Goal: Task Accomplishment & Management: Complete application form

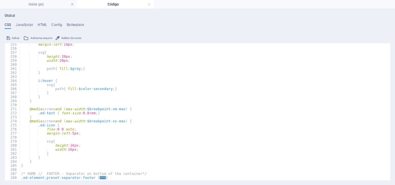
scroll to position [294, 0]
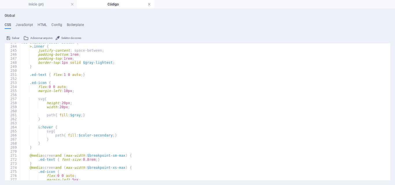
click at [148, 4] on link at bounding box center [148, 4] width 3 height 5
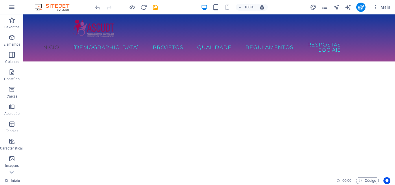
scroll to position [559, 0]
click at [96, 7] on icon "undo" at bounding box center [97, 7] width 7 height 7
click at [98, 6] on icon "undo" at bounding box center [97, 7] width 7 height 7
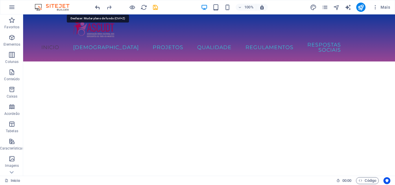
click at [98, 6] on icon "undo" at bounding box center [97, 7] width 7 height 7
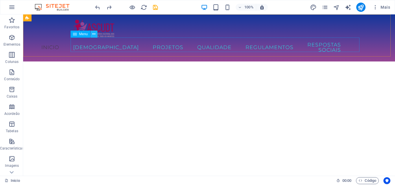
click at [94, 35] on icon at bounding box center [93, 34] width 3 height 6
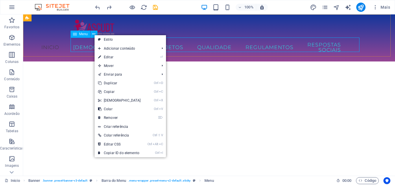
click at [86, 43] on nav "Inicio ASCUDT Sobre nós Prémios Parcerias Equipa Atividades Projetos Projetos d…" at bounding box center [209, 47] width 273 height 19
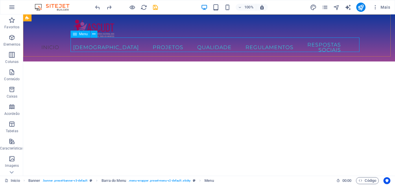
click at [86, 43] on nav "Inicio ASCUDT Sobre nós Prémios Parcerias Equipa Atividades Projetos Projetos d…" at bounding box center [209, 47] width 273 height 19
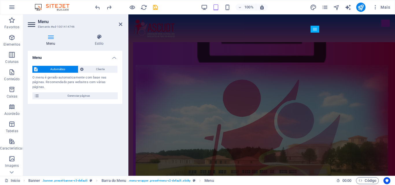
scroll to position [0, 0]
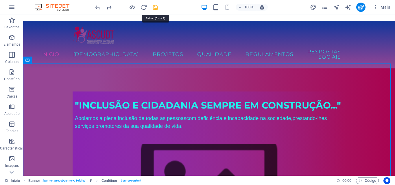
click at [155, 8] on icon "save" at bounding box center [155, 7] width 7 height 7
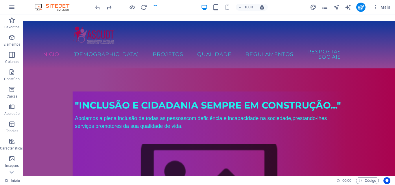
checkbox input "false"
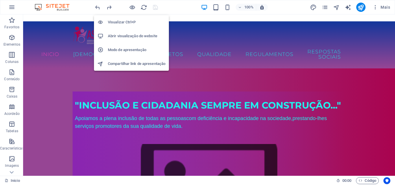
click at [129, 35] on h6 "Abrir visualização do website" at bounding box center [137, 36] width 58 height 7
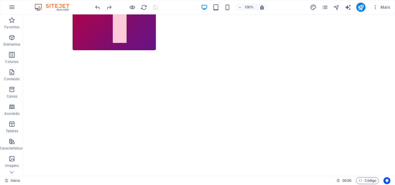
scroll to position [567, 0]
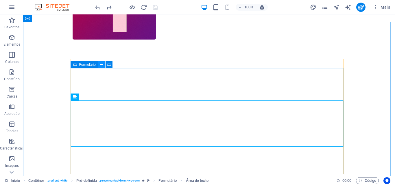
click at [101, 66] on icon at bounding box center [101, 65] width 3 height 6
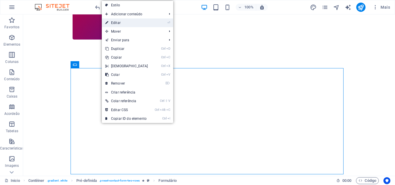
click at [125, 22] on link "⏎ Editar" at bounding box center [127, 23] width 50 height 9
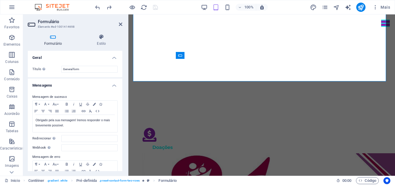
scroll to position [566, 0]
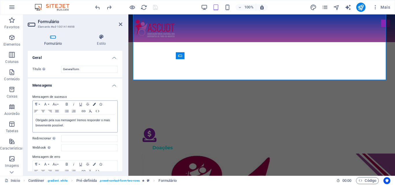
click at [95, 105] on icon "button" at bounding box center [94, 104] width 3 height 3
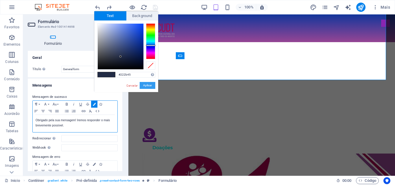
click at [149, 86] on button "Aplicar" at bounding box center [148, 85] width 16 height 7
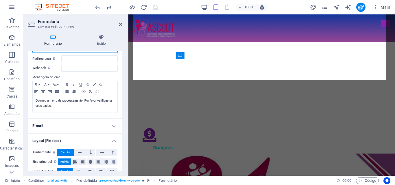
scroll to position [80, 0]
click at [94, 84] on icon "button" at bounding box center [94, 84] width 3 height 3
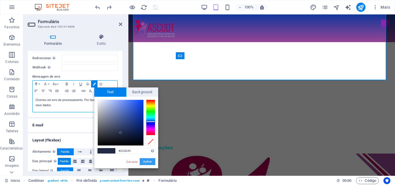
click at [146, 160] on button "Aplicar" at bounding box center [148, 161] width 16 height 7
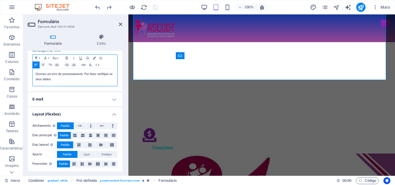
scroll to position [108, 0]
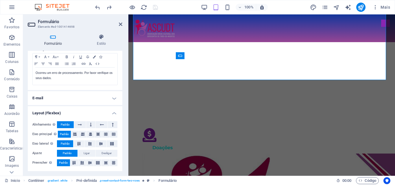
click at [114, 98] on h4 "E-mail" at bounding box center [75, 98] width 95 height 14
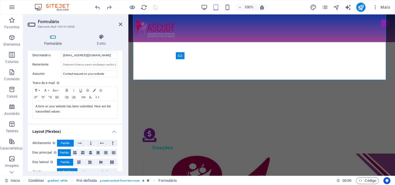
scroll to position [182, 0]
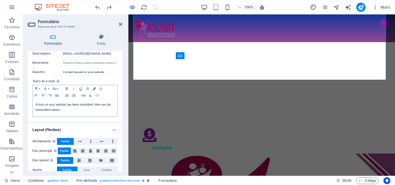
click at [93, 88] on icon "button" at bounding box center [94, 88] width 3 height 3
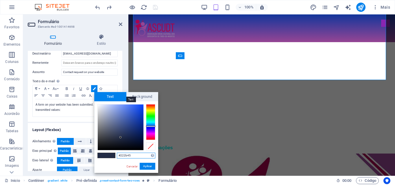
click at [109, 98] on span "Text" at bounding box center [110, 96] width 32 height 9
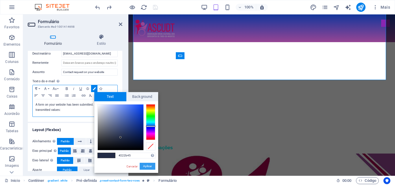
click at [143, 165] on button "Aplicar" at bounding box center [148, 166] width 16 height 7
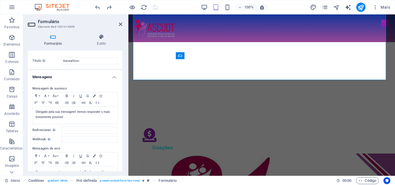
scroll to position [0, 0]
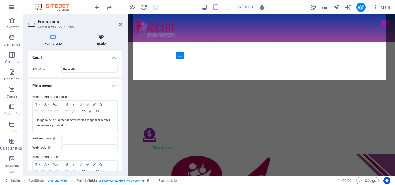
click at [102, 38] on icon at bounding box center [102, 37] width 42 height 6
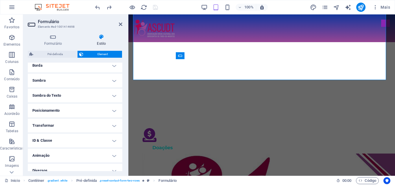
scroll to position [136, 0]
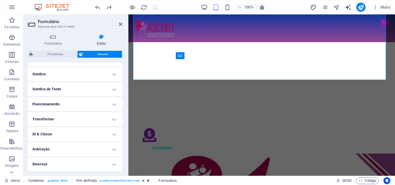
click at [113, 163] on h4 "Diversos" at bounding box center [75, 165] width 95 height 14
click at [115, 165] on h4 "Diversos" at bounding box center [75, 163] width 95 height 10
click at [56, 54] on span "Pré-definida" at bounding box center [55, 54] width 40 height 7
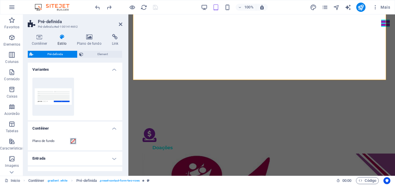
click at [72, 141] on span at bounding box center [73, 141] width 5 height 5
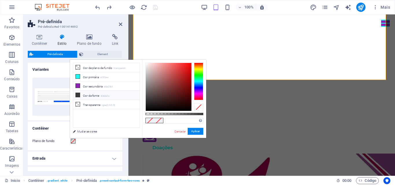
click at [76, 95] on icon at bounding box center [78, 95] width 4 height 4
type input "#3a3a3a"
click at [181, 134] on link "Cancelar" at bounding box center [180, 132] width 12 height 4
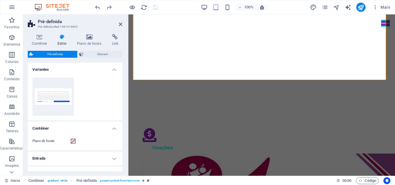
click at [112, 71] on h4 "Variantes" at bounding box center [75, 68] width 95 height 10
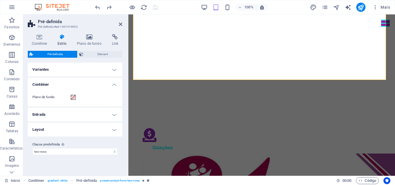
click at [114, 85] on h4 "Contêiner" at bounding box center [75, 83] width 95 height 10
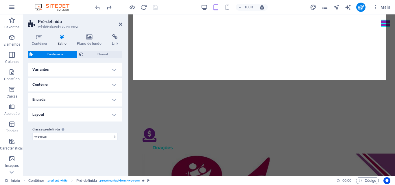
click at [115, 99] on h4 "Entrada" at bounding box center [75, 100] width 95 height 14
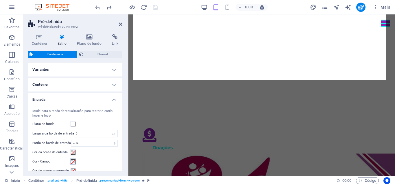
click at [74, 163] on span at bounding box center [73, 162] width 5 height 5
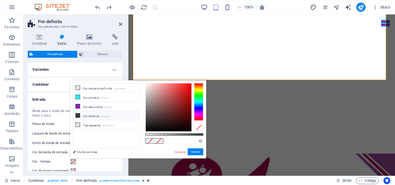
click at [89, 115] on li "Cor da fonte #3a3a3a" at bounding box center [106, 115] width 67 height 9
type input "#3a3a3a"
click at [191, 149] on button "Aplicar" at bounding box center [196, 152] width 16 height 7
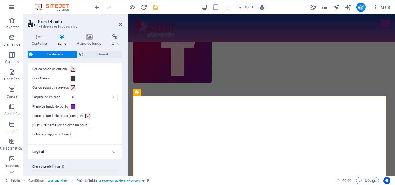
scroll to position [437, 0]
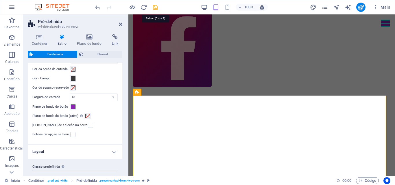
click at [157, 6] on icon "save" at bounding box center [155, 7] width 7 height 7
checkbox input "false"
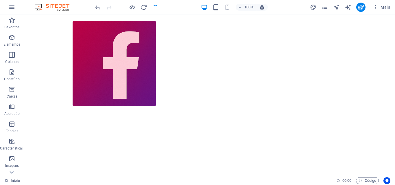
scroll to position [499, 0]
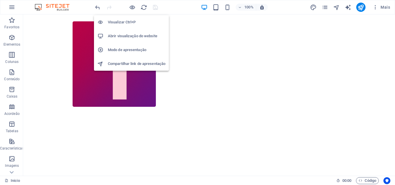
click at [130, 36] on h6 "Abrir visualização do website" at bounding box center [137, 36] width 58 height 7
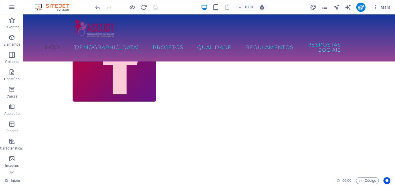
scroll to position [0, 0]
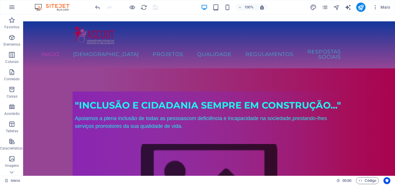
drag, startPoint x: 392, startPoint y: 113, endPoint x: 418, endPoint y: 24, distance: 93.1
click at [326, 7] on icon "pages" at bounding box center [325, 7] width 7 height 7
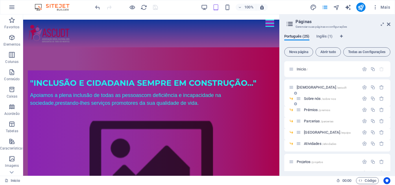
click at [311, 98] on span "Sobre nós /sobre-nos" at bounding box center [320, 99] width 32 height 4
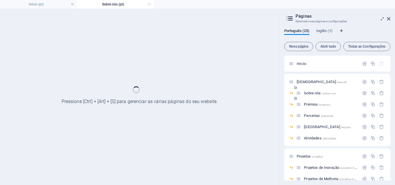
click at [311, 98] on div "Sobre nós /sobre-nos" at bounding box center [337, 95] width 106 height 11
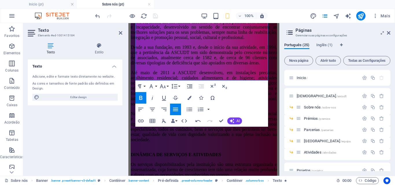
scroll to position [326, 0]
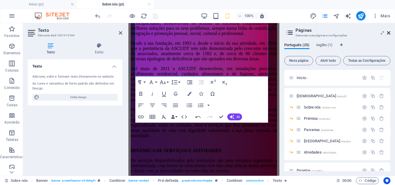
click at [390, 32] on icon at bounding box center [388, 33] width 3 height 5
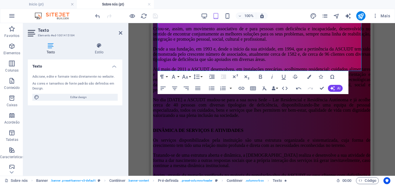
scroll to position [282, 0]
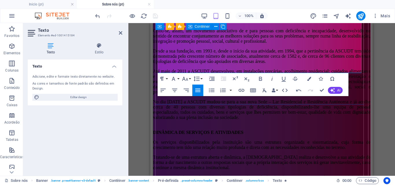
click at [163, 104] on div "Sobre Nós... HISTÓRIA DA OR GANIZAÇÃO A ASCUDT - Associação Sócio-Cultural dos …" at bounding box center [261, 98] width 217 height 402
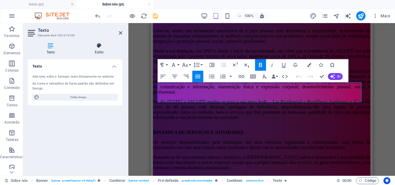
click at [101, 51] on h4 "Estilo" at bounding box center [99, 49] width 46 height 12
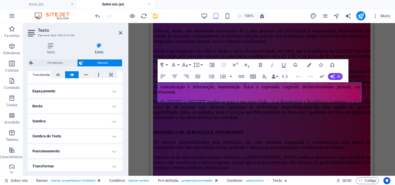
scroll to position [103, 0]
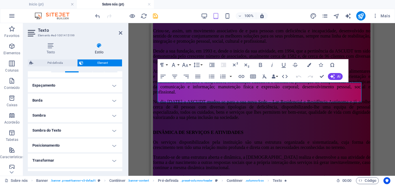
click at [113, 85] on h4 "Espaçamento" at bounding box center [75, 86] width 95 height 14
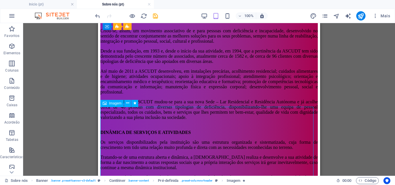
select select "%"
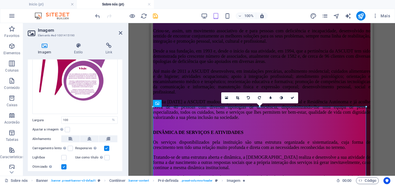
scroll to position [86, 0]
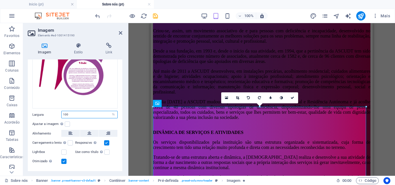
click at [77, 115] on input "100" at bounding box center [90, 114] width 56 height 7
type input "1"
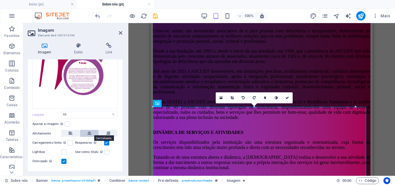
click at [88, 132] on icon at bounding box center [89, 133] width 4 height 7
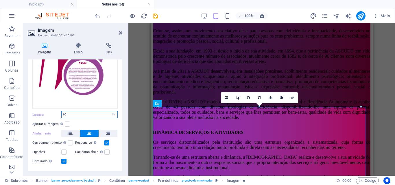
drag, startPoint x: 67, startPoint y: 112, endPoint x: 58, endPoint y: 113, distance: 9.0
click at [58, 113] on div "Largura 95 Padrão automático px rem % em vh vw" at bounding box center [74, 115] width 85 height 8
click at [167, 107] on div at bounding box center [259, 107] width 213 height 2
type input "100"
click at [113, 122] on div "Ajustar a imagem Ajustar a imagem automaticamente a uma largura e altura fixas" at bounding box center [74, 124] width 85 height 7
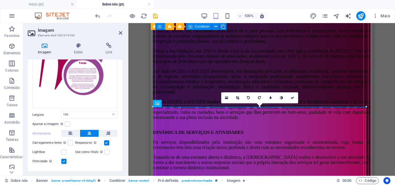
click at [175, 104] on div "Sobre Nós... HISTÓRIA DA OR GANIZAÇÃO A ASCUDT - Associação Sócio-Cultural dos …" at bounding box center [261, 98] width 217 height 402
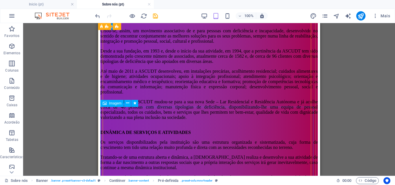
click at [127, 104] on icon at bounding box center [127, 103] width 3 height 6
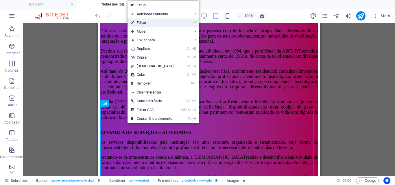
click at [154, 23] on link "⏎ Editar" at bounding box center [153, 23] width 50 height 9
select select "%"
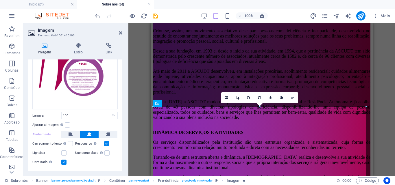
scroll to position [96, 0]
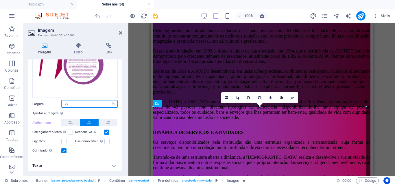
click at [72, 103] on input "100" at bounding box center [90, 104] width 56 height 7
type input "1"
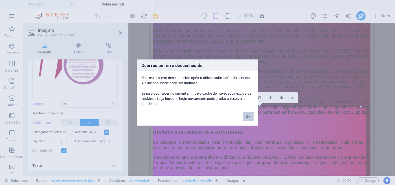
click at [245, 116] on button "Ok" at bounding box center [248, 116] width 11 height 9
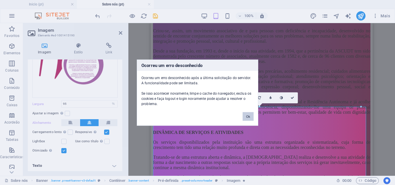
click at [245, 116] on button "Ok" at bounding box center [248, 116] width 11 height 9
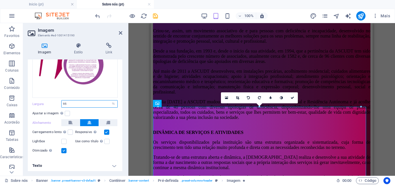
click at [96, 103] on input "95" at bounding box center [90, 104] width 56 height 7
type input "97"
click at [96, 114] on div "Ajustar a imagem Ajustar a imagem automaticamente a uma largura e altura fixas" at bounding box center [74, 113] width 85 height 7
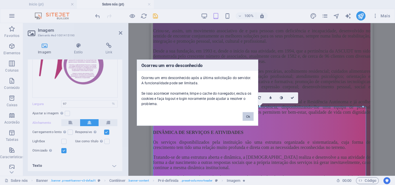
click at [247, 117] on button "Ok" at bounding box center [248, 116] width 11 height 9
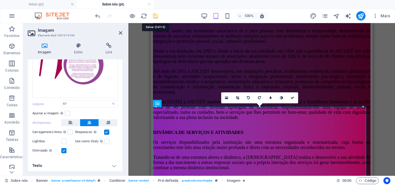
click at [152, 18] on icon "save" at bounding box center [155, 16] width 7 height 7
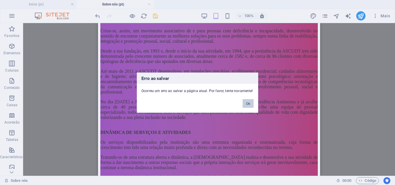
click at [246, 101] on button "Ok" at bounding box center [248, 103] width 11 height 9
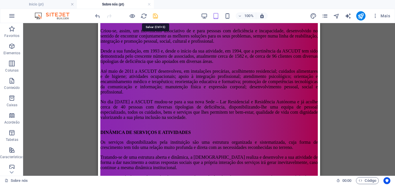
click at [155, 15] on icon "save" at bounding box center [155, 16] width 7 height 7
checkbox input "false"
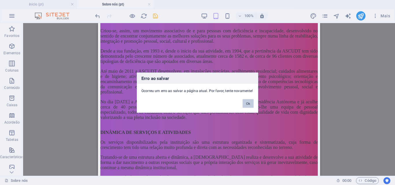
click at [250, 101] on button "Ok" at bounding box center [248, 103] width 11 height 9
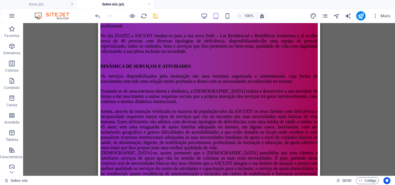
scroll to position [276, 0]
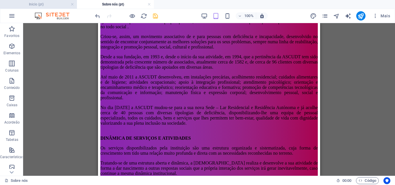
click at [56, 3] on h4 "Inicio (pt)" at bounding box center [38, 4] width 77 height 6
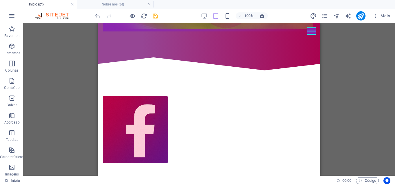
scroll to position [350, 0]
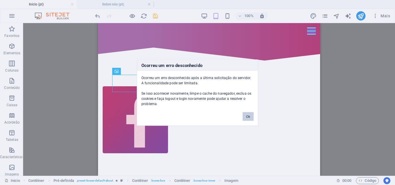
click at [250, 118] on button "Ok" at bounding box center [248, 116] width 11 height 9
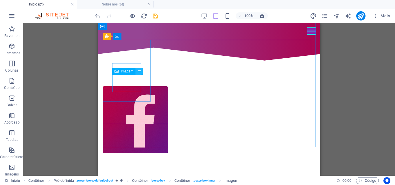
click at [138, 70] on icon at bounding box center [139, 71] width 3 height 6
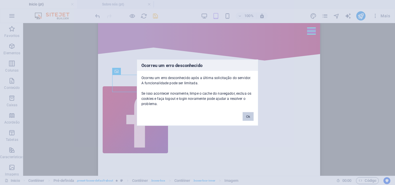
click at [249, 117] on button "Ok" at bounding box center [248, 116] width 11 height 9
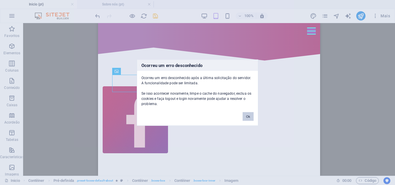
click at [249, 117] on button "Ok" at bounding box center [248, 116] width 11 height 9
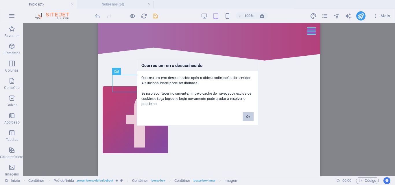
click at [249, 117] on button "Ok" at bounding box center [248, 116] width 11 height 9
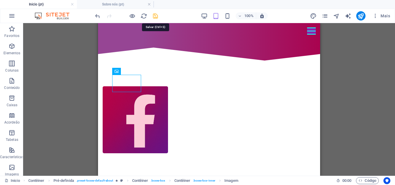
click at [153, 16] on icon "save" at bounding box center [155, 16] width 7 height 7
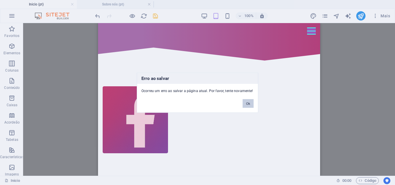
click at [251, 104] on button "Ok" at bounding box center [248, 103] width 11 height 9
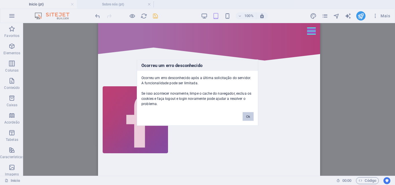
click at [246, 119] on button "Ok" at bounding box center [248, 116] width 11 height 9
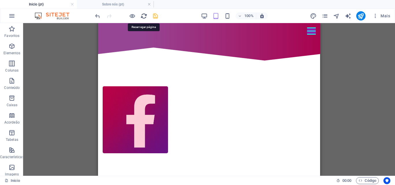
click at [143, 16] on icon "reload" at bounding box center [144, 16] width 7 height 7
click at [154, 16] on icon "save" at bounding box center [155, 16] width 7 height 7
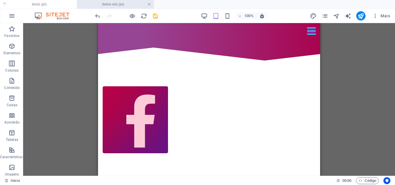
click at [149, 3] on link at bounding box center [148, 4] width 3 height 5
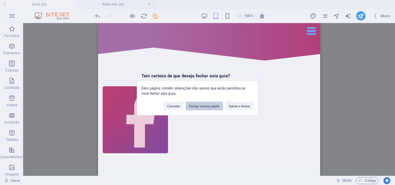
click at [189, 105] on button "Fechar mesmo assim" at bounding box center [204, 106] width 37 height 9
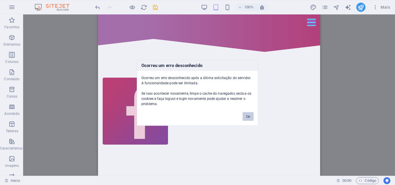
click at [246, 119] on button "Ok" at bounding box center [248, 116] width 11 height 9
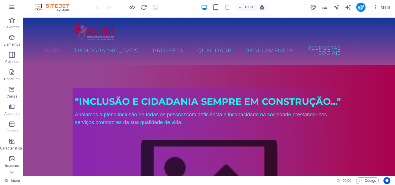
scroll to position [2, 0]
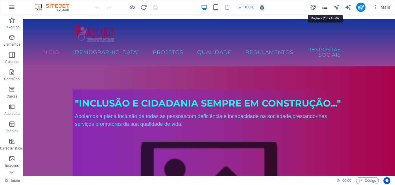
click at [326, 7] on icon "pages" at bounding box center [325, 7] width 7 height 7
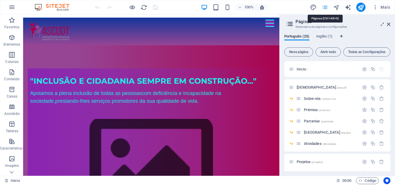
scroll to position [0, 0]
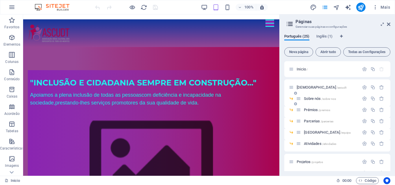
click at [312, 99] on span "Sobre nós /sobre-nos" at bounding box center [320, 99] width 32 height 4
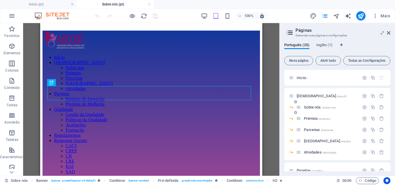
scroll to position [0, 0]
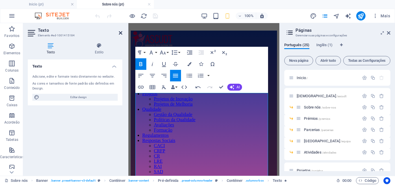
click at [120, 33] on icon at bounding box center [120, 33] width 3 height 5
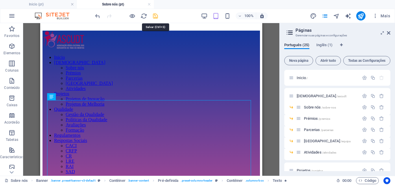
click at [154, 16] on icon "save" at bounding box center [155, 16] width 7 height 7
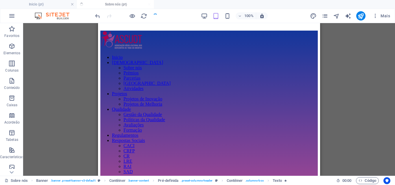
checkbox input "false"
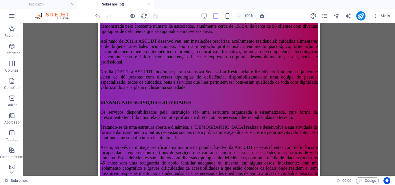
scroll to position [314, 0]
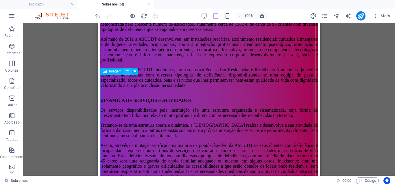
click at [128, 72] on icon at bounding box center [127, 71] width 3 height 6
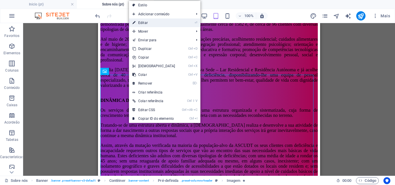
click at [147, 23] on link "⏎ Editar" at bounding box center [154, 23] width 50 height 9
select select "%"
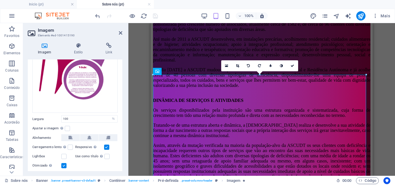
scroll to position [85, 0]
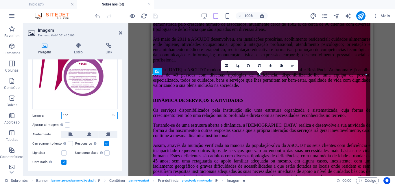
click at [86, 115] on input "100" at bounding box center [90, 115] width 56 height 7
type input "1"
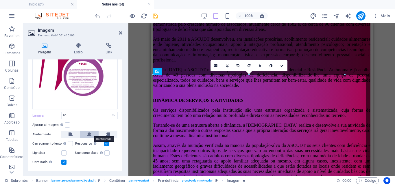
click at [88, 132] on icon at bounding box center [89, 134] width 4 height 7
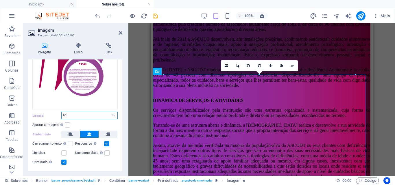
click at [80, 116] on input "90" at bounding box center [90, 115] width 56 height 7
click at [81, 122] on div "Ajustar a imagem Ajustar a imagem automaticamente a uma largura e altura fixas" at bounding box center [74, 125] width 85 height 7
click at [79, 115] on input "95" at bounding box center [90, 115] width 56 height 7
type input "96"
click at [79, 122] on div "Ajustar a imagem Ajustar a imagem automaticamente a uma largura e altura fixas" at bounding box center [74, 125] width 85 height 7
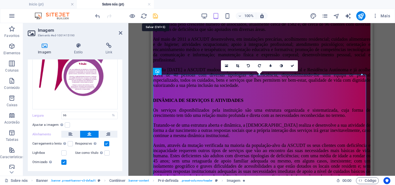
click at [154, 14] on icon "save" at bounding box center [155, 16] width 7 height 7
checkbox input "false"
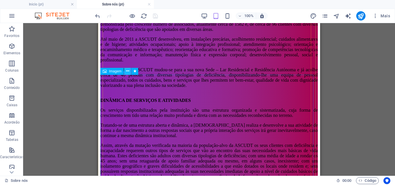
click at [127, 73] on icon at bounding box center [127, 71] width 3 height 6
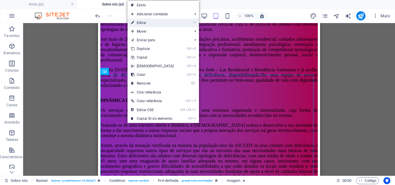
click at [146, 24] on link "⏎ Editar" at bounding box center [153, 23] width 50 height 9
select select "%"
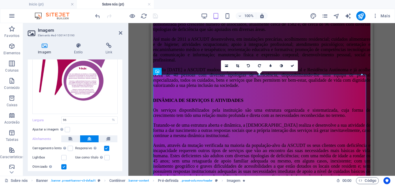
scroll to position [83, 0]
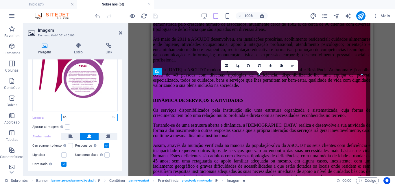
click at [95, 118] on input "96" at bounding box center [90, 117] width 56 height 7
type input "97"
click at [155, 17] on icon "save" at bounding box center [155, 16] width 7 height 7
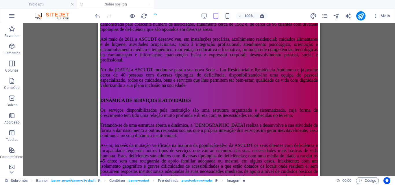
checkbox input "false"
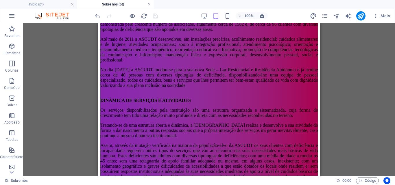
click at [150, 5] on link at bounding box center [148, 4] width 3 height 5
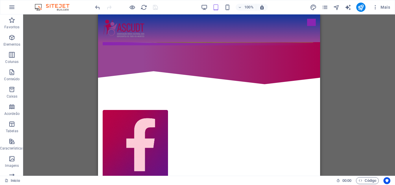
scroll to position [316, 0]
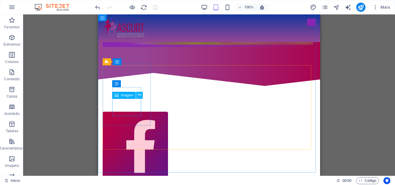
click at [140, 95] on icon at bounding box center [139, 95] width 3 height 6
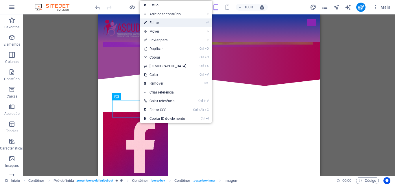
click at [151, 22] on link "⏎ Editar" at bounding box center [165, 23] width 50 height 9
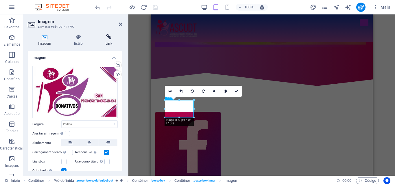
click at [109, 40] on icon at bounding box center [108, 37] width 27 height 6
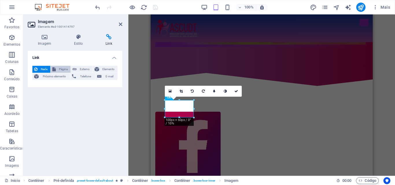
click at [63, 68] on span "Página" at bounding box center [63, 69] width 11 height 7
select select
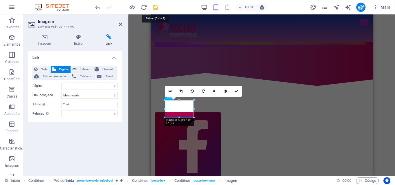
click at [155, 8] on icon "save" at bounding box center [155, 7] width 7 height 7
checkbox input "false"
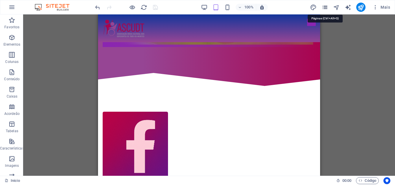
click at [324, 6] on icon "pages" at bounding box center [325, 7] width 7 height 7
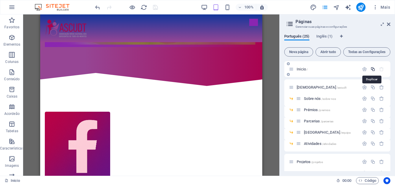
click at [372, 71] on icon "button" at bounding box center [372, 69] width 5 height 5
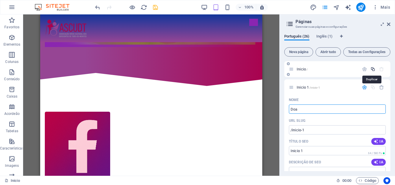
type input "Doa"
type input "/doa"
type input "Doa"
type input "Doações"
type input "/doacoes"
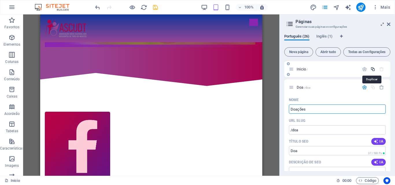
type input "Doações"
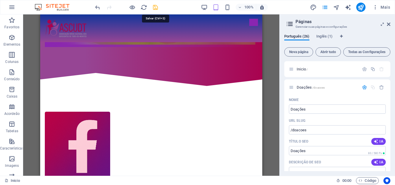
click at [155, 8] on icon "save" at bounding box center [155, 7] width 7 height 7
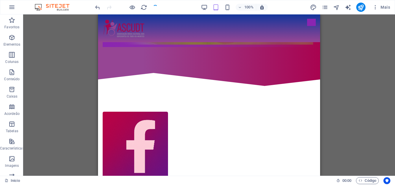
checkbox input "false"
click at [325, 7] on icon "pages" at bounding box center [325, 7] width 7 height 7
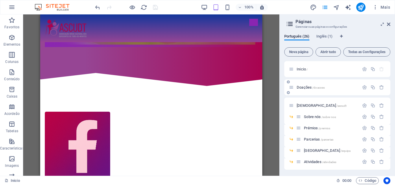
click at [298, 88] on span "Doações /doacoes" at bounding box center [311, 87] width 28 height 4
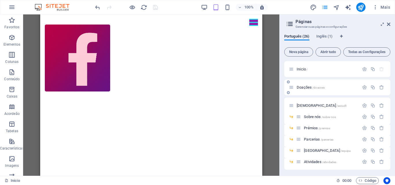
scroll to position [0, 0]
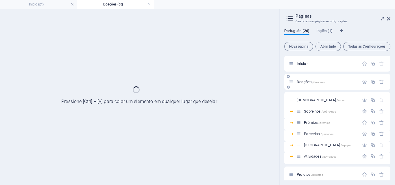
click at [298, 88] on div "Doações /doacoes" at bounding box center [337, 82] width 106 height 16
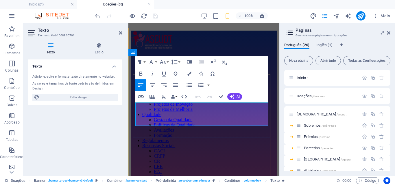
drag, startPoint x: 243, startPoint y: 122, endPoint x: 136, endPoint y: 108, distance: 108.2
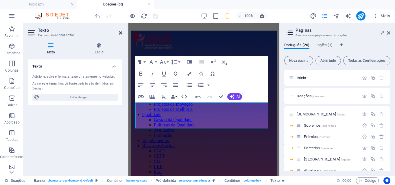
click at [119, 34] on icon at bounding box center [120, 33] width 3 height 5
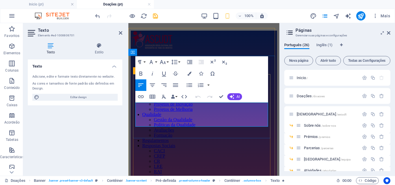
drag, startPoint x: 227, startPoint y: 118, endPoint x: 136, endPoint y: 106, distance: 92.4
click at [188, 75] on icon "button" at bounding box center [189, 74] width 4 height 4
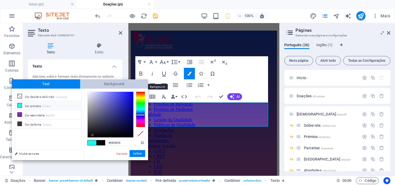
click at [115, 86] on span "Background" at bounding box center [114, 84] width 68 height 9
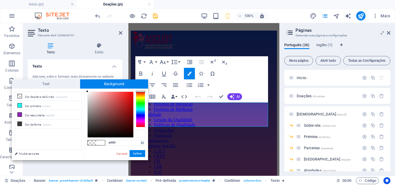
click at [139, 133] on div at bounding box center [140, 134] width 9 height 8
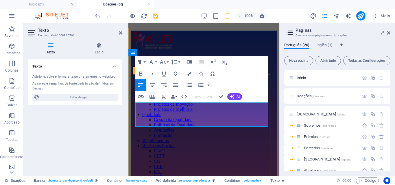
drag, startPoint x: 221, startPoint y: 121, endPoint x: 135, endPoint y: 107, distance: 87.4
click at [188, 76] on button "Colors" at bounding box center [189, 74] width 11 height 12
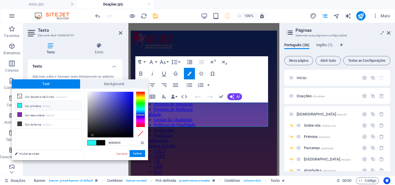
click at [34, 106] on li "Cor primária #1ff3ee" at bounding box center [48, 105] width 67 height 9
type input "#1ff3ee"
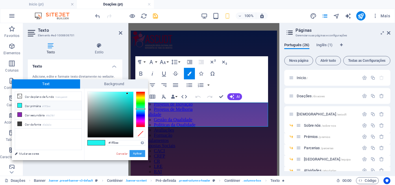
click at [135, 153] on button "Aplicar" at bounding box center [138, 153] width 16 height 7
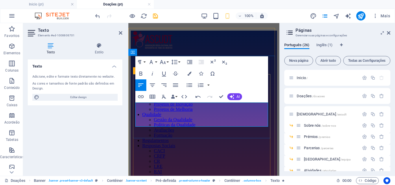
drag, startPoint x: 148, startPoint y: 118, endPoint x: 218, endPoint y: 121, distance: 70.0
click at [141, 74] on icon "button" at bounding box center [140, 73] width 7 height 7
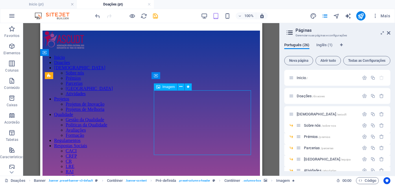
click at [182, 88] on icon at bounding box center [180, 87] width 3 height 6
click at [171, 88] on span "Imagem" at bounding box center [169, 86] width 12 height 3
click at [182, 88] on icon at bounding box center [180, 87] width 3 height 6
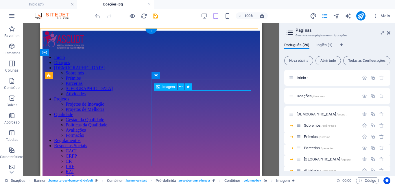
select select "%"
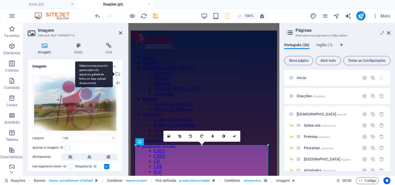
click at [116, 75] on div "Selecione arquivos do gerenciador de arquivos, galeria de fotos ou faça upload …" at bounding box center [117, 74] width 9 height 9
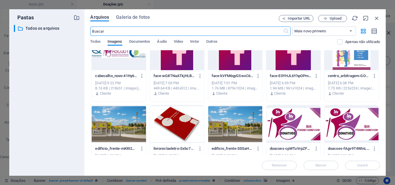
scroll to position [167, 0]
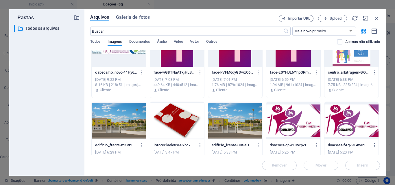
click at [286, 131] on div at bounding box center [293, 121] width 54 height 38
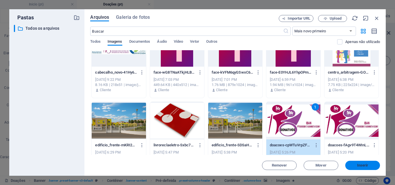
click at [349, 166] on span "Inserir" at bounding box center [363, 165] width 30 height 3
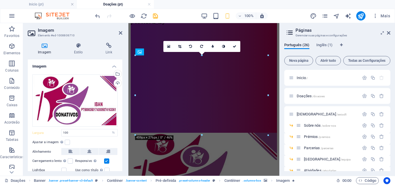
scroll to position [90, 0]
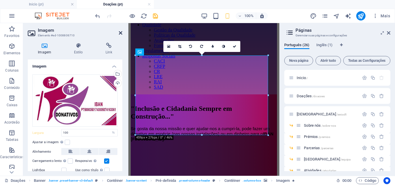
click at [119, 33] on icon at bounding box center [120, 33] width 3 height 5
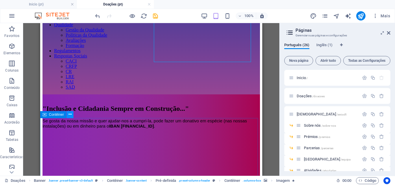
click at [69, 116] on icon at bounding box center [70, 115] width 3 height 6
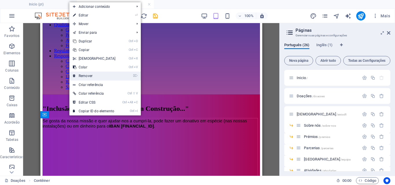
click at [91, 76] on link "⌦ Remover" at bounding box center [94, 76] width 50 height 9
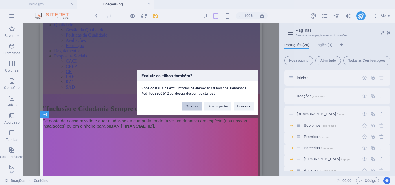
click at [194, 107] on button "Cancelar" at bounding box center [192, 106] width 20 height 9
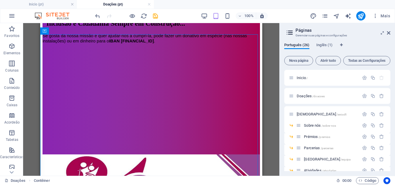
scroll to position [182, 0]
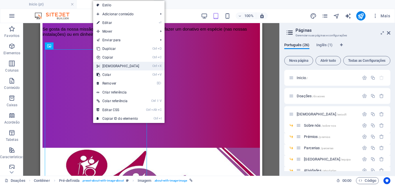
click at [99, 67] on icon at bounding box center [98, 66] width 3 height 9
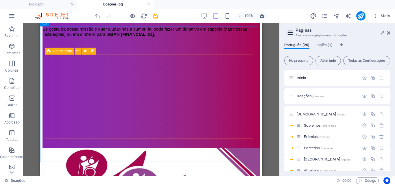
click at [49, 51] on icon at bounding box center [49, 51] width 4 height 7
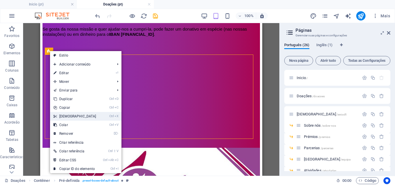
click at [68, 115] on link "Ctrl X Cortar" at bounding box center [75, 116] width 50 height 9
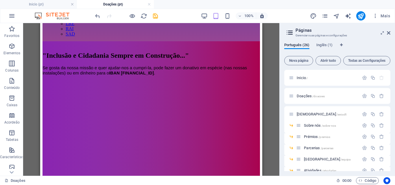
scroll to position [144, 0]
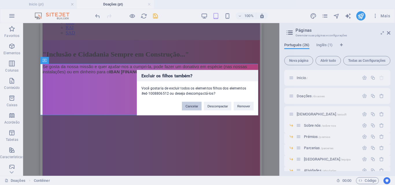
click at [191, 108] on button "Cancelar" at bounding box center [192, 106] width 20 height 9
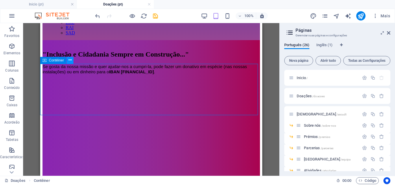
click at [70, 62] on icon at bounding box center [70, 60] width 3 height 6
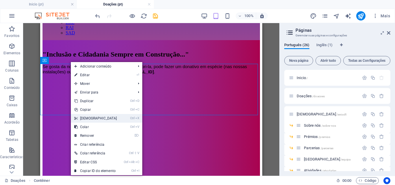
click at [82, 118] on link "Ctrl X Cortar" at bounding box center [96, 118] width 50 height 9
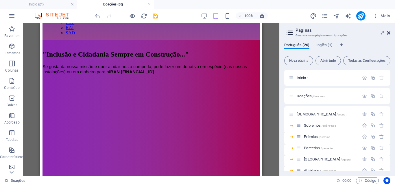
click at [389, 32] on icon at bounding box center [388, 33] width 3 height 5
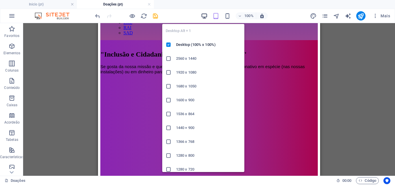
click at [204, 16] on icon "button" at bounding box center [204, 16] width 7 height 7
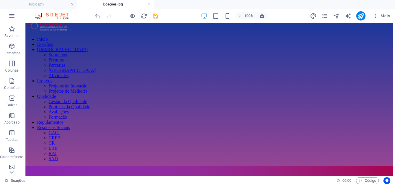
scroll to position [0, 0]
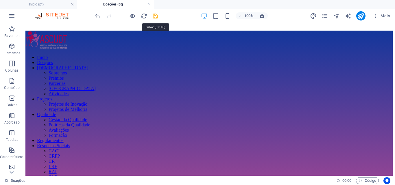
click at [156, 16] on icon "save" at bounding box center [155, 16] width 7 height 7
checkbox input "false"
click at [149, 5] on link at bounding box center [148, 4] width 3 height 5
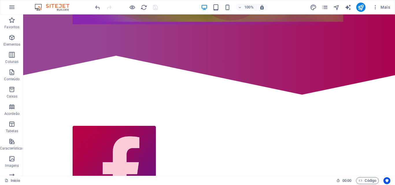
scroll to position [397, 0]
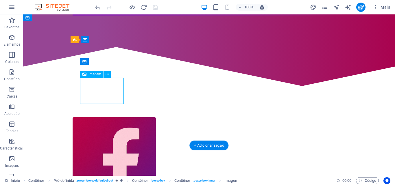
scroll to position [337, 0]
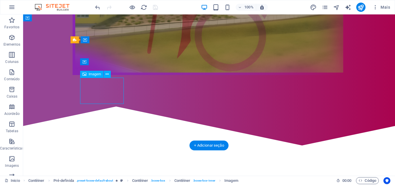
select select
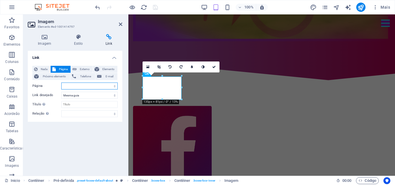
click at [115, 86] on select "Inicio Doações ASCUDT -- Sobre nós -- Prémios -- Parcerias -- [GEOGRAPHIC_DATA]…" at bounding box center [89, 86] width 56 height 7
select select "1"
click at [61, 83] on select "Inicio Doações ASCUDT -- Sobre nós -- Prémios -- Parcerias -- [GEOGRAPHIC_DATA]…" at bounding box center [89, 86] width 56 height 7
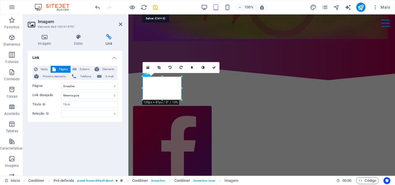
click at [156, 7] on icon "save" at bounding box center [155, 7] width 7 height 7
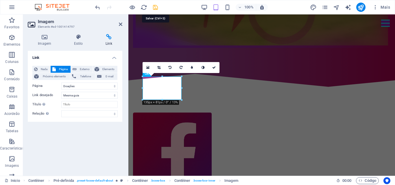
checkbox input "false"
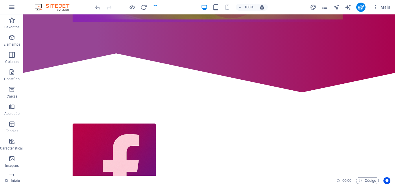
scroll to position [397, 0]
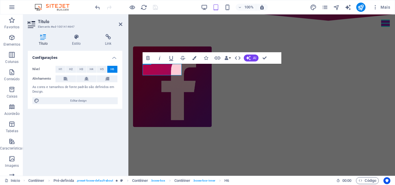
scroll to position [337, 0]
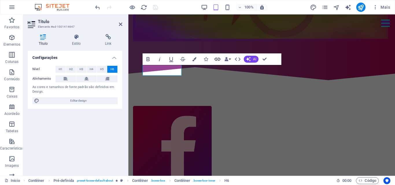
click at [216, 60] on icon "button" at bounding box center [217, 59] width 7 height 7
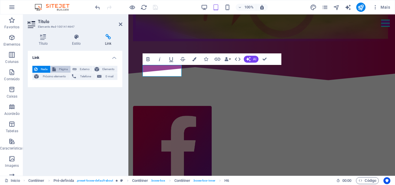
click at [64, 70] on span "Página" at bounding box center [63, 69] width 11 height 7
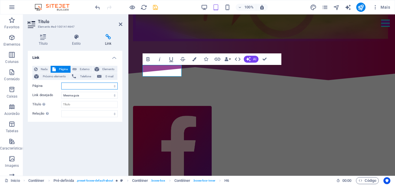
click at [97, 84] on select "Inicio Doações ASCUDT -- Sobre nós -- Prémios -- Parcerias -- [GEOGRAPHIC_DATA]…" at bounding box center [89, 86] width 56 height 7
select select "1"
click at [61, 83] on select "Inicio Doações ASCUDT -- Sobre nós -- Prémios -- Parcerias -- [GEOGRAPHIC_DATA]…" at bounding box center [89, 86] width 56 height 7
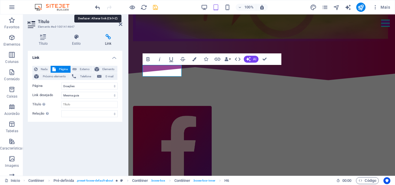
click at [97, 9] on icon "undo" at bounding box center [97, 7] width 7 height 7
select select
click at [46, 71] on span "Nada" at bounding box center [43, 69] width 9 height 7
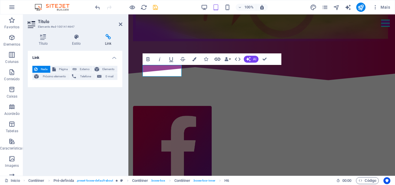
click at [217, 59] on icon "button" at bounding box center [218, 59] width 6 height 3
click at [121, 26] on icon at bounding box center [120, 24] width 3 height 5
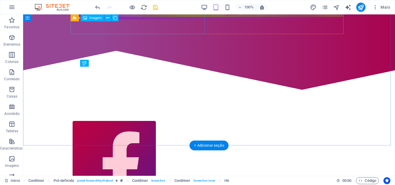
scroll to position [397, 0]
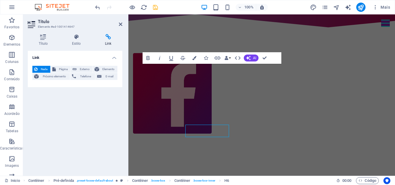
scroll to position [337, 0]
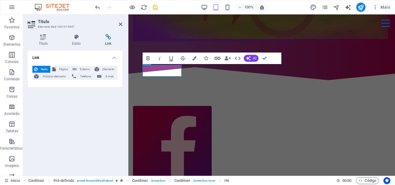
click at [219, 60] on icon "button" at bounding box center [218, 58] width 6 height 3
click at [84, 68] on span "Externo" at bounding box center [84, 69] width 12 height 7
select select "blank"
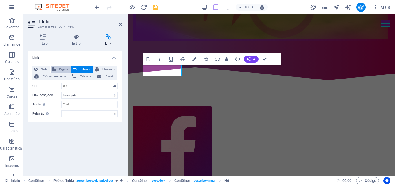
click at [62, 66] on span "Página" at bounding box center [63, 69] width 11 height 7
select select
click at [74, 86] on select "Inicio Doações ASCUDT -- Sobre nós -- Prémios -- Parcerias -- [GEOGRAPHIC_DATA]…" at bounding box center [89, 86] width 56 height 7
select select "1"
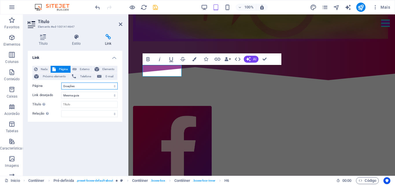
click at [61, 83] on select "Inicio Doações ASCUDT -- Sobre nós -- Prémios -- Parcerias -- [GEOGRAPHIC_DATA]…" at bounding box center [89, 86] width 56 height 7
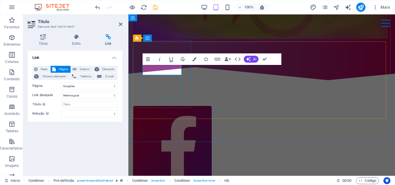
drag, startPoint x: 177, startPoint y: 71, endPoint x: 145, endPoint y: 70, distance: 32.4
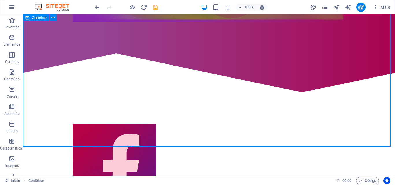
scroll to position [397, 0]
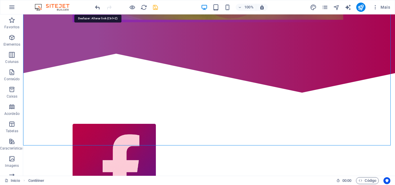
click at [96, 8] on icon "undo" at bounding box center [97, 7] width 7 height 7
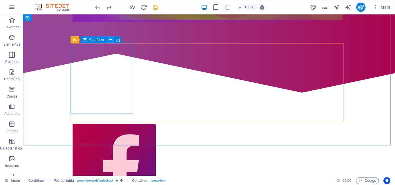
click at [110, 40] on icon at bounding box center [110, 40] width 3 height 6
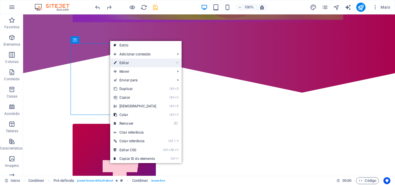
click at [128, 65] on link "⏎ Editar" at bounding box center [135, 63] width 50 height 9
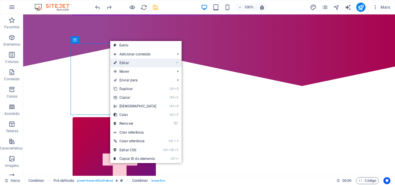
select select "%"
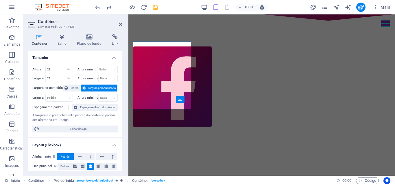
scroll to position [337, 0]
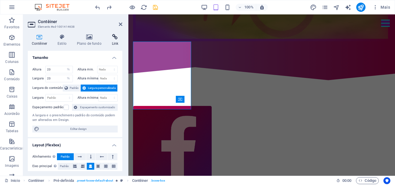
click at [116, 39] on icon at bounding box center [115, 37] width 14 height 6
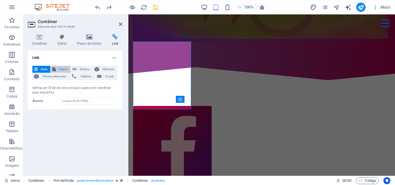
click at [58, 70] on span "Página" at bounding box center [63, 69] width 11 height 7
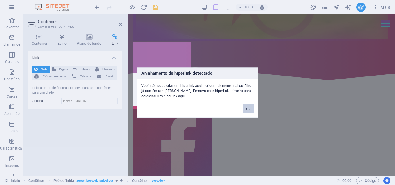
click at [250, 111] on button "Ok" at bounding box center [248, 108] width 11 height 9
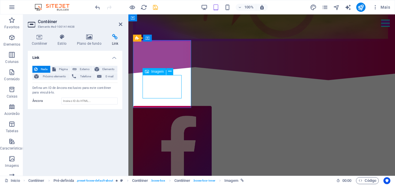
select select "1"
select select
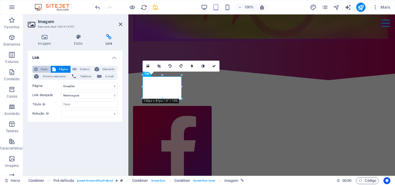
click at [44, 69] on span "Nada" at bounding box center [43, 69] width 9 height 7
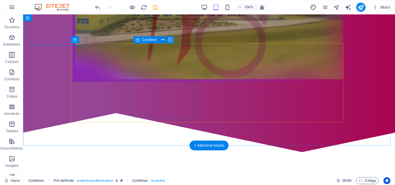
scroll to position [397, 0]
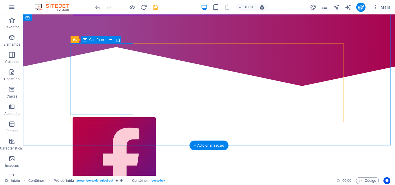
scroll to position [337, 0]
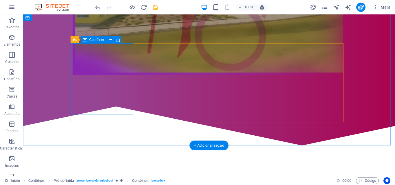
select select
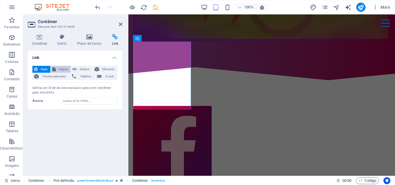
click at [64, 68] on span "Página" at bounding box center [63, 69] width 11 height 7
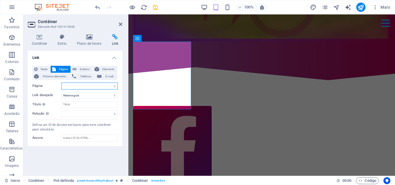
click at [93, 84] on select "Inicio Doações ASCUDT -- Sobre nós -- Prémios -- Parcerias -- [GEOGRAPHIC_DATA]…" at bounding box center [89, 86] width 56 height 7
select select "1"
click at [61, 83] on select "Inicio Doações ASCUDT -- Sobre nós -- Prémios -- Parcerias -- [GEOGRAPHIC_DATA]…" at bounding box center [89, 86] width 56 height 7
click at [156, 5] on icon "save" at bounding box center [155, 7] width 7 height 7
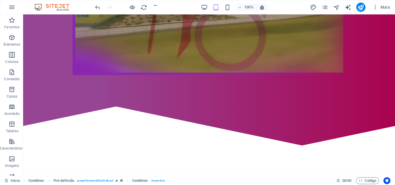
checkbox input "false"
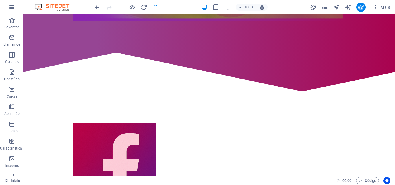
scroll to position [397, 0]
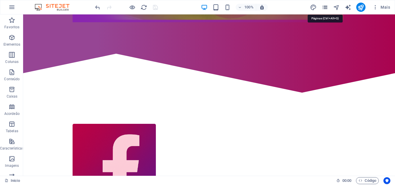
click at [327, 8] on icon "pages" at bounding box center [325, 7] width 7 height 7
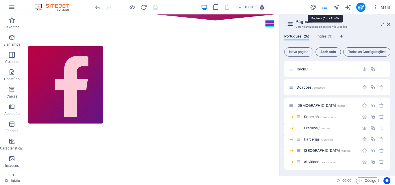
scroll to position [340, 0]
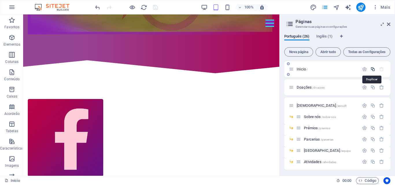
click at [373, 69] on icon "button" at bounding box center [372, 69] width 5 height 5
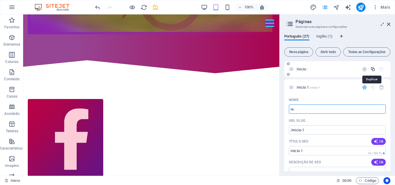
type input "r"
type input "/re"
type input "re"
type input "R"
type input "/"
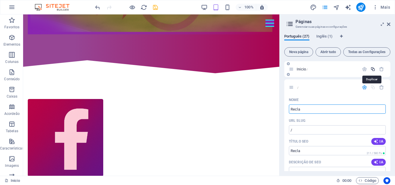
type input "Recla"
type input "/recla"
type input "Recla"
type input "Reclamação"
type input "/reclama"
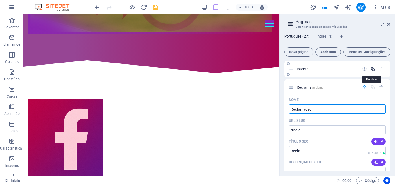
type input "Reclama"
type input "Reclamação"
type input "/reclamacao"
type input "Reclamação"
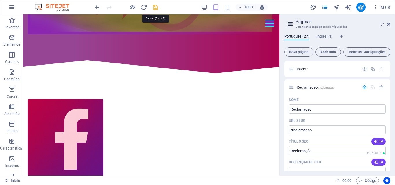
click at [156, 7] on icon "save" at bounding box center [155, 7] width 7 height 7
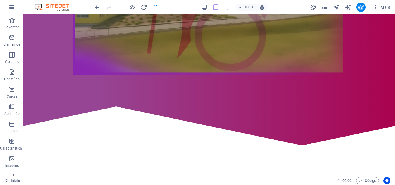
checkbox input "false"
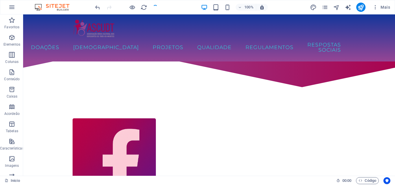
scroll to position [397, 0]
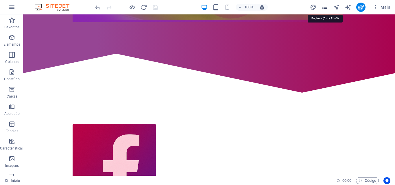
click at [326, 7] on icon "pages" at bounding box center [325, 7] width 7 height 7
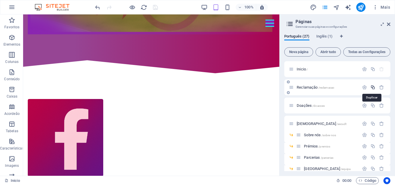
click at [372, 87] on icon "button" at bounding box center [372, 87] width 5 height 5
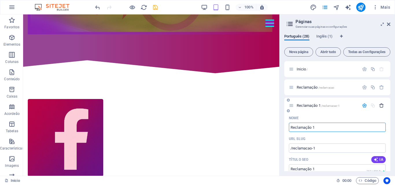
click at [380, 105] on icon "button" at bounding box center [381, 105] width 5 height 5
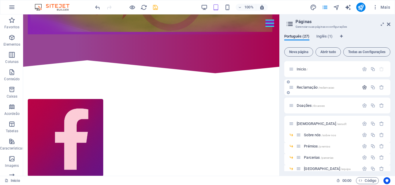
click at [363, 87] on icon "button" at bounding box center [364, 87] width 5 height 5
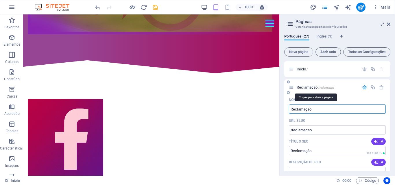
click at [305, 87] on span "Reclamação /reclamacao" at bounding box center [316, 87] width 38 height 4
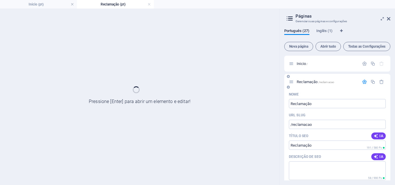
click at [305, 87] on div "Reclamação /reclamacao" at bounding box center [337, 82] width 106 height 16
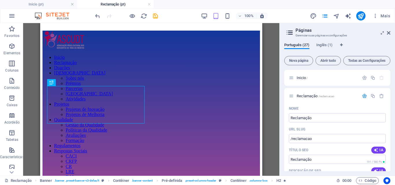
click at [388, 32] on icon at bounding box center [388, 33] width 3 height 5
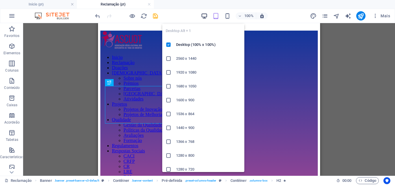
click at [202, 16] on icon "button" at bounding box center [204, 16] width 7 height 7
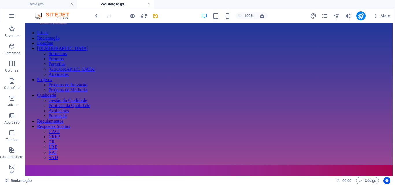
scroll to position [23, 0]
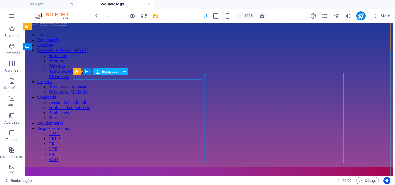
click at [196, 167] on div at bounding box center [208, 169] width 367 height 5
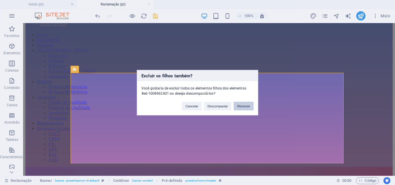
click at [240, 106] on button "Remover" at bounding box center [244, 106] width 20 height 9
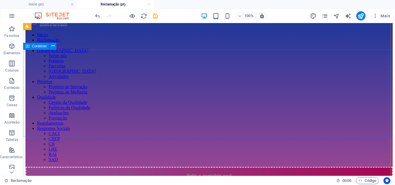
click at [240, 167] on div "Solte o conteúdo aqui ou Adicionar elementos Colar área de transferência" at bounding box center [208, 187] width 367 height 41
click at [90, 167] on div "Solte o conteúdo aqui ou Adicionar elementos Colar área de transferência" at bounding box center [208, 187] width 367 height 41
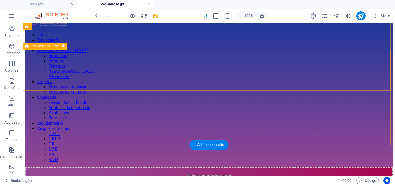
click at [106, 167] on div "Solte o conteúdo aqui ou Adicionar elementos Colar área de transferência" at bounding box center [208, 187] width 367 height 41
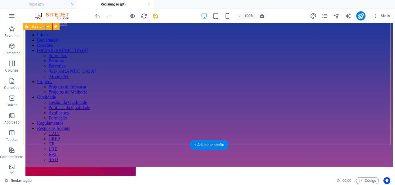
click at [106, 83] on div "Inicio Reclamação Doações ASCUDT Sobre nós Prémios Parcerias Equipa Atividades …" at bounding box center [208, 87] width 367 height 159
drag, startPoint x: 106, startPoint y: 83, endPoint x: 194, endPoint y: 102, distance: 90.3
click at [194, 102] on div "Inicio Reclamação Doações ASCUDT Sobre nós Prémios Parcerias Equipa Atividades …" at bounding box center [208, 87] width 367 height 159
click at [236, 99] on div "Inicio Reclamação Doações ASCUDT Sobre nós Prémios Parcerias Equipa Atividades …" at bounding box center [208, 87] width 367 height 159
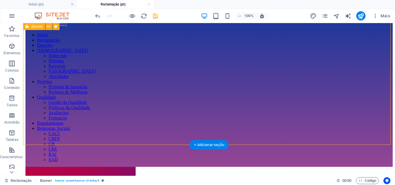
click at [315, 90] on div "Inicio Reclamação Doações ASCUDT Sobre nós Prémios Parcerias Equipa Atividades …" at bounding box center [208, 87] width 367 height 159
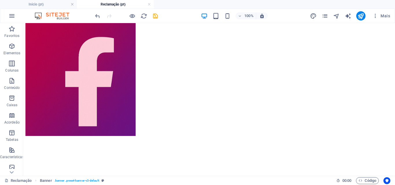
scroll to position [168, 0]
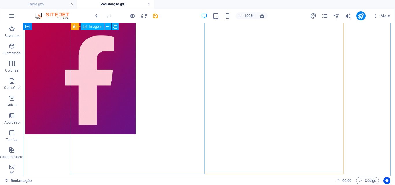
click at [136, 83] on figure at bounding box center [80, 79] width 110 height 114
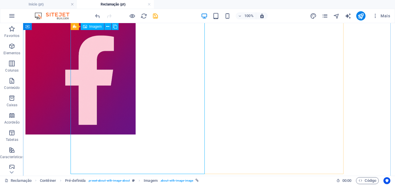
click at [136, 136] on figure at bounding box center [80, 79] width 110 height 114
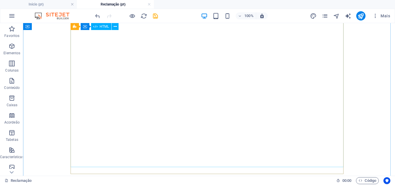
click at [265, 134] on div at bounding box center [208, 94] width 367 height 145
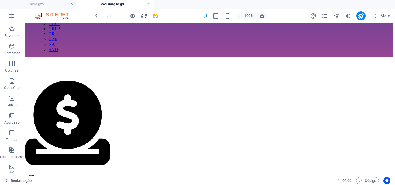
scroll to position [134, 0]
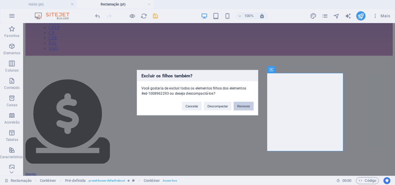
click at [239, 107] on button "Remover" at bounding box center [244, 106] width 20 height 9
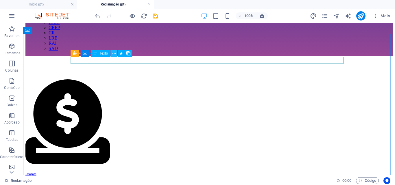
click at [113, 55] on icon at bounding box center [113, 54] width 3 height 6
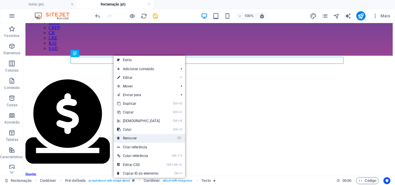
click at [128, 139] on link "⌦ Remover" at bounding box center [139, 138] width 50 height 9
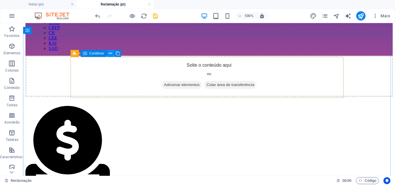
click at [111, 55] on icon at bounding box center [110, 54] width 3 height 6
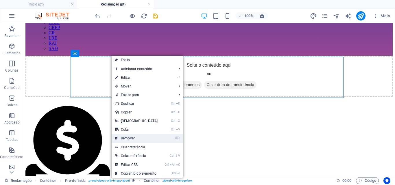
click at [124, 138] on link "⌦ Remover" at bounding box center [137, 138] width 50 height 9
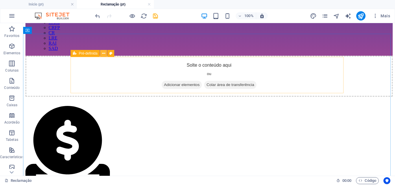
click at [104, 52] on icon at bounding box center [103, 54] width 3 height 6
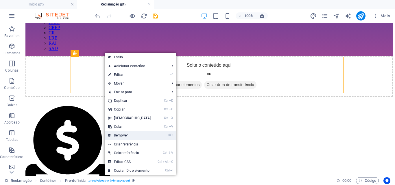
click at [115, 137] on link "⌦ Remover" at bounding box center [130, 135] width 50 height 9
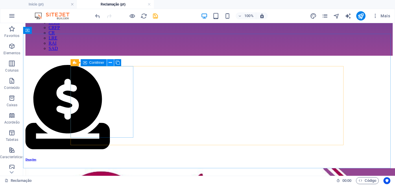
click at [110, 63] on icon at bounding box center [110, 63] width 3 height 6
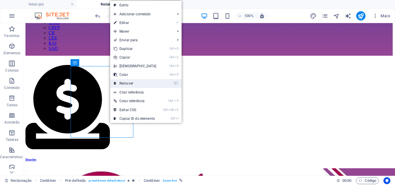
click at [118, 81] on link "⌦ Remover" at bounding box center [135, 83] width 50 height 9
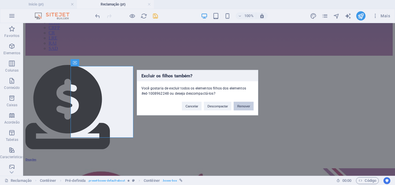
click at [253, 109] on button "Remover" at bounding box center [244, 106] width 20 height 9
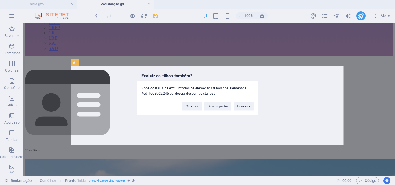
click at [253, 109] on button "Remover" at bounding box center [244, 106] width 20 height 9
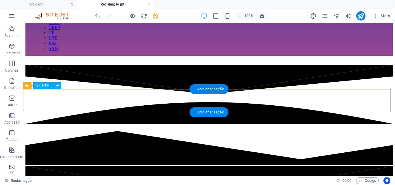
click at [253, 109] on div at bounding box center [208, 115] width 367 height 101
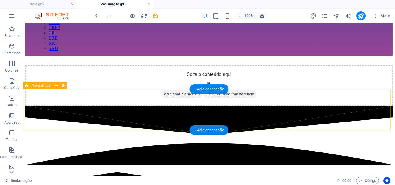
click at [253, 106] on div "Solte o conteúdo aqui ou Adicionar elementos Colar área de transferência" at bounding box center [208, 85] width 367 height 41
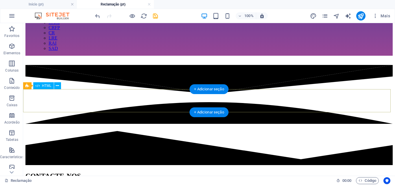
click at [253, 109] on div at bounding box center [208, 115] width 367 height 101
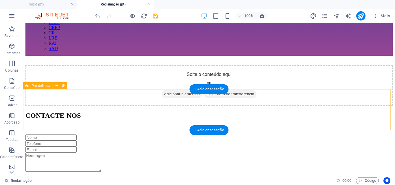
click at [258, 89] on div "Solte o conteúdo aqui ou Adicionar elementos Colar área de transferência" at bounding box center [208, 85] width 367 height 41
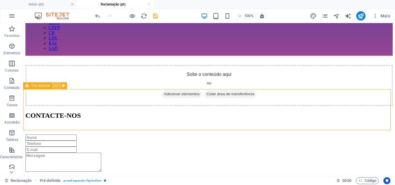
click at [55, 86] on icon at bounding box center [56, 86] width 3 height 6
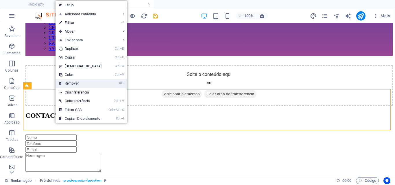
click at [70, 82] on link "⌦ Remover" at bounding box center [81, 83] width 50 height 9
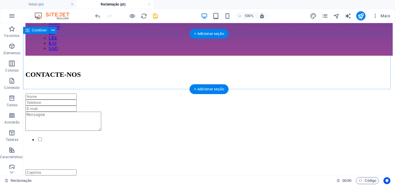
click at [102, 65] on div at bounding box center [208, 60] width 367 height 9
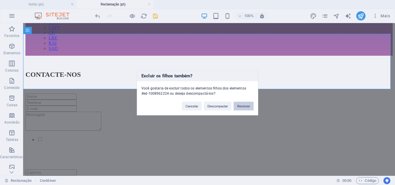
click at [240, 108] on button "Remover" at bounding box center [244, 106] width 20 height 9
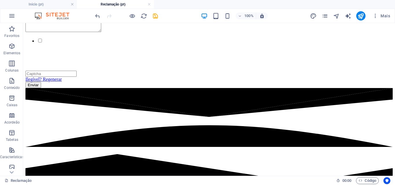
scroll to position [236, 0]
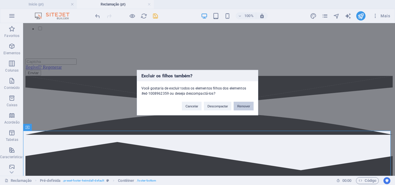
click at [239, 106] on button "Remover" at bounding box center [244, 106] width 20 height 9
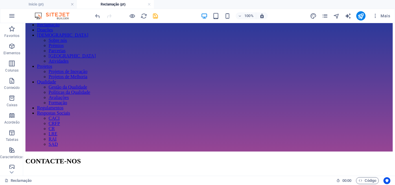
scroll to position [0, 0]
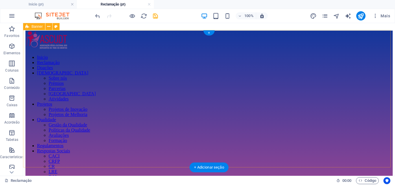
click at [353, 119] on div "Inicio Reclamação Doações ASCUDT Sobre nós Prémios Parcerias Equipa Atividades …" at bounding box center [208, 110] width 367 height 159
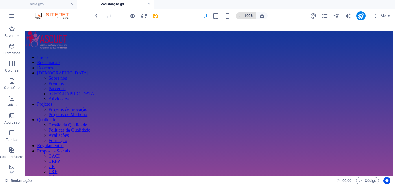
click at [241, 16] on icon "button" at bounding box center [240, 16] width 4 height 4
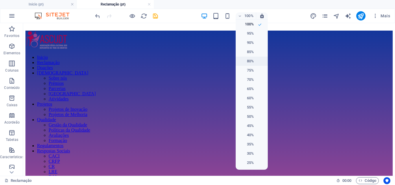
click at [249, 62] on h6 "80%" at bounding box center [246, 61] width 15 height 7
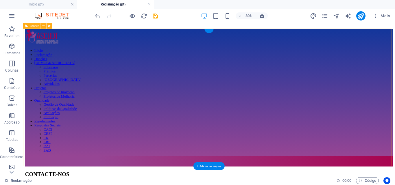
click at [292, 185] on div "Inicio Reclamação Doações ASCUDT Sobre nós Prémios Parcerias Equipa Atividades …" at bounding box center [255, 117] width 460 height 172
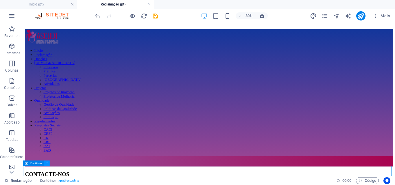
click at [47, 165] on icon at bounding box center [47, 163] width 3 height 5
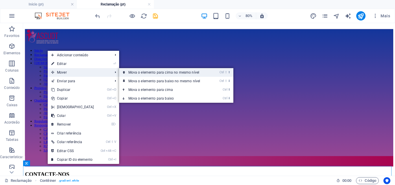
click at [124, 72] on icon at bounding box center [124, 72] width 3 height 9
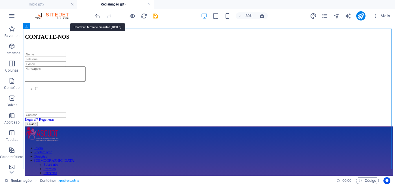
click at [97, 17] on icon "undo" at bounding box center [97, 16] width 7 height 7
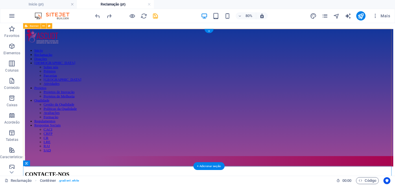
click at [119, 176] on div "Inicio Reclamação Doações ASCUDT Sobre nós Prémios Parcerias Equipa Atividades …" at bounding box center [255, 117] width 460 height 172
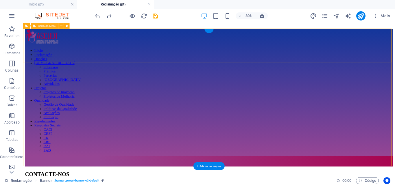
click at [55, 37] on div "Inicio Reclamação Doações ASCUDT Sobre nós Prémios Parcerias Equipa Atividades …" at bounding box center [255, 110] width 460 height 159
click at [62, 92] on div "Inicio Reclamação Doações ASCUDT Sobre nós Prémios Parcerias Equipa Atividades …" at bounding box center [255, 117] width 460 height 172
click at [141, 108] on div "Inicio Reclamação Doações ASCUDT Sobre nós Prémios Parcerias Equipa Atividades …" at bounding box center [255, 117] width 460 height 172
click at [40, 79] on div "Inicio Reclamação Doações ASCUDT Sobre nós Prémios Parcerias Equipa Atividades …" at bounding box center [255, 117] width 460 height 172
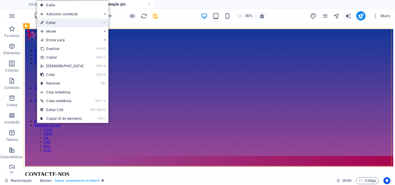
click at [64, 23] on link "⏎ Editar" at bounding box center [62, 23] width 50 height 9
select select "vh"
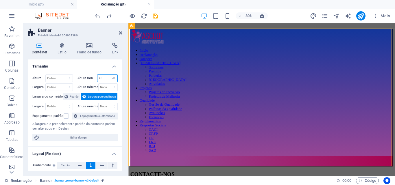
click at [103, 79] on input "90" at bounding box center [107, 78] width 20 height 7
type input "9"
click at [93, 106] on label "Altura mínima" at bounding box center [87, 106] width 21 height 3
click at [113, 78] on select "Nada px rem % vh vw" at bounding box center [113, 78] width 8 height 7
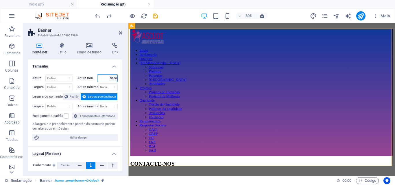
click at [109, 75] on select "Nada px rem % vh vw" at bounding box center [113, 78] width 8 height 7
select select "DISABLED_OPTION_VALUE"
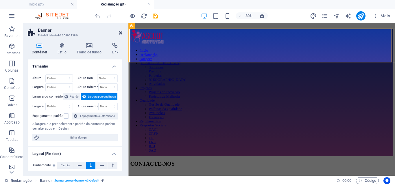
click at [120, 35] on link at bounding box center [120, 33] width 3 height 5
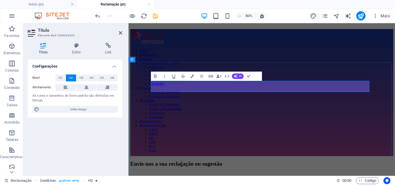
drag, startPoint x: 285, startPoint y: 102, endPoint x: 280, endPoint y: 103, distance: 4.6
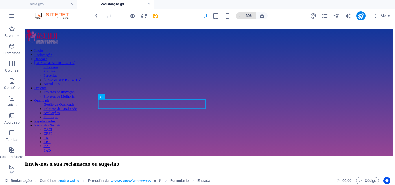
click at [239, 17] on icon "button" at bounding box center [240, 16] width 4 height 4
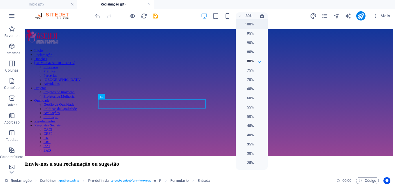
click at [240, 23] on h6 "100%" at bounding box center [246, 24] width 15 height 7
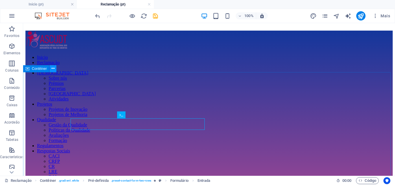
click at [54, 67] on icon at bounding box center [52, 69] width 3 height 6
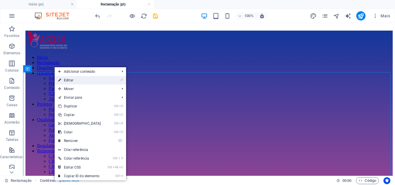
click at [68, 80] on link "⏎ Editar" at bounding box center [80, 80] width 50 height 9
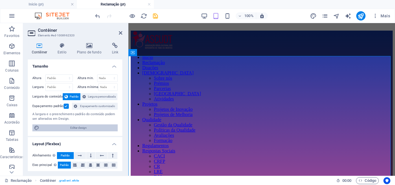
click at [71, 128] on span "Editar design" at bounding box center [78, 128] width 75 height 7
select select "rem"
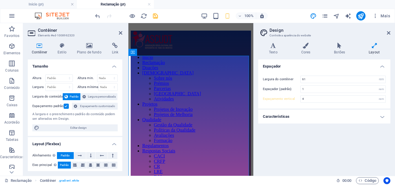
click at [380, 117] on h4 "Características" at bounding box center [324, 117] width 132 height 14
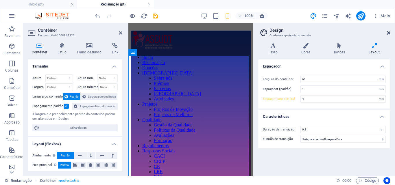
click at [388, 34] on icon at bounding box center [388, 33] width 3 height 5
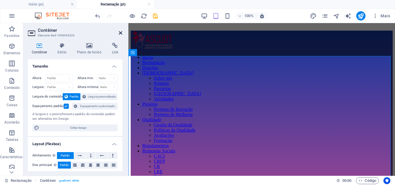
click at [119, 32] on icon at bounding box center [120, 33] width 3 height 5
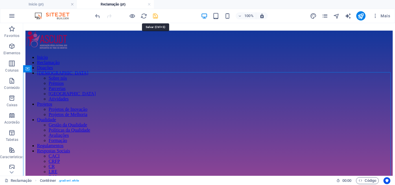
click at [155, 16] on icon "save" at bounding box center [155, 16] width 7 height 7
checkbox input "false"
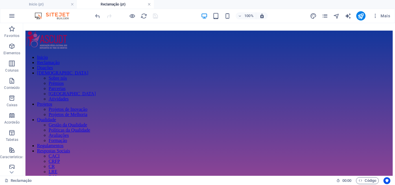
click at [149, 5] on link at bounding box center [148, 4] width 3 height 5
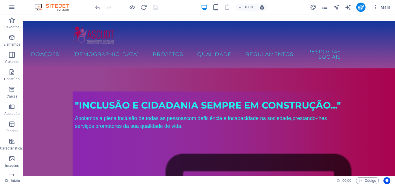
scroll to position [340, 0]
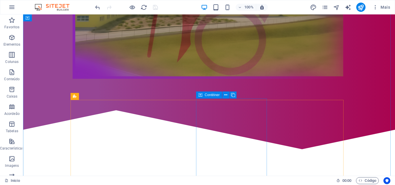
click at [226, 93] on icon at bounding box center [225, 95] width 3 height 6
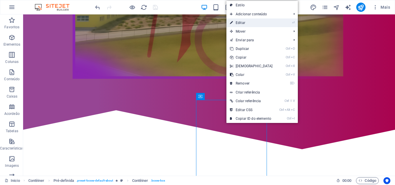
click at [249, 21] on link "⏎ Editar" at bounding box center [251, 23] width 50 height 9
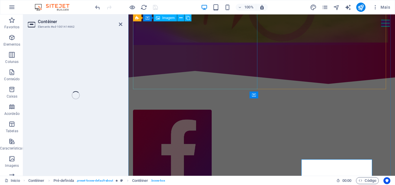
select select "%"
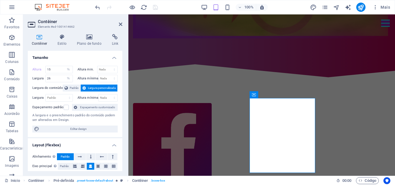
scroll to position [280, 0]
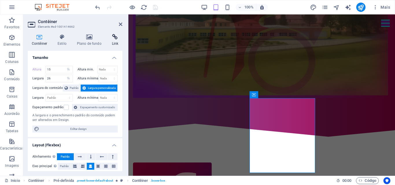
click at [116, 38] on icon at bounding box center [115, 37] width 14 height 6
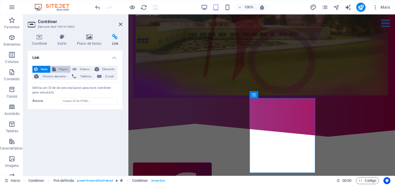
click at [62, 69] on span "Página" at bounding box center [63, 69] width 11 height 7
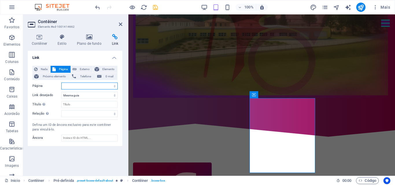
click at [115, 87] on select "Inicio Reclamação Doações ASCUDT -- Sobre nós -- Prémios -- Parcerias -- [GEOGR…" at bounding box center [89, 86] width 56 height 7
select select "1"
click at [61, 83] on select "Inicio Reclamação Doações ASCUDT -- Sobre nós -- Prémios -- Parcerias -- [GEOGR…" at bounding box center [89, 86] width 56 height 7
click at [155, 8] on icon "save" at bounding box center [155, 7] width 7 height 7
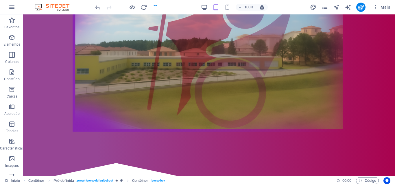
checkbox input "false"
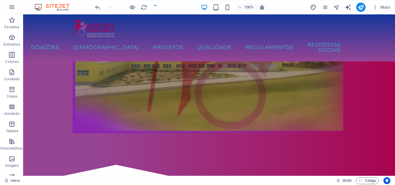
scroll to position [340, 0]
